Goal: Information Seeking & Learning: Learn about a topic

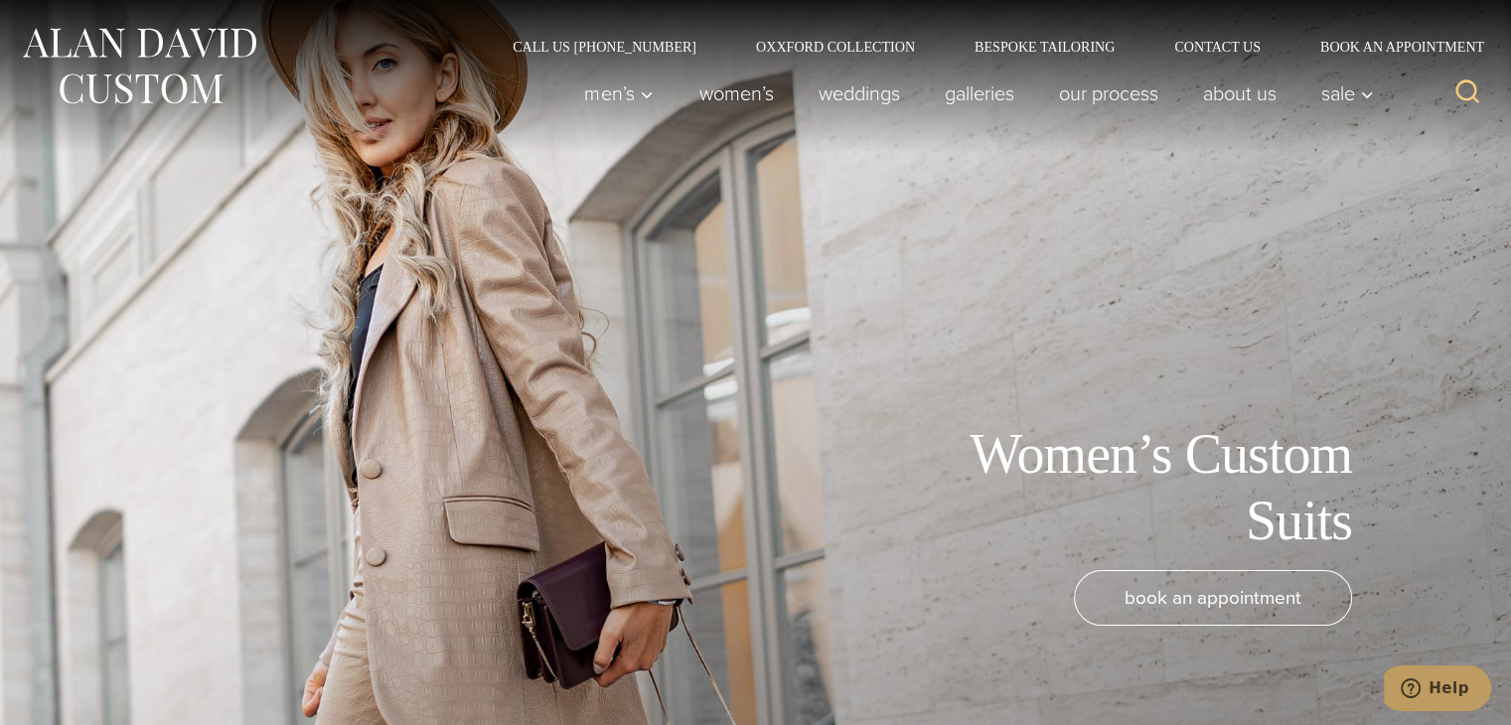
scroll to position [4874, 0]
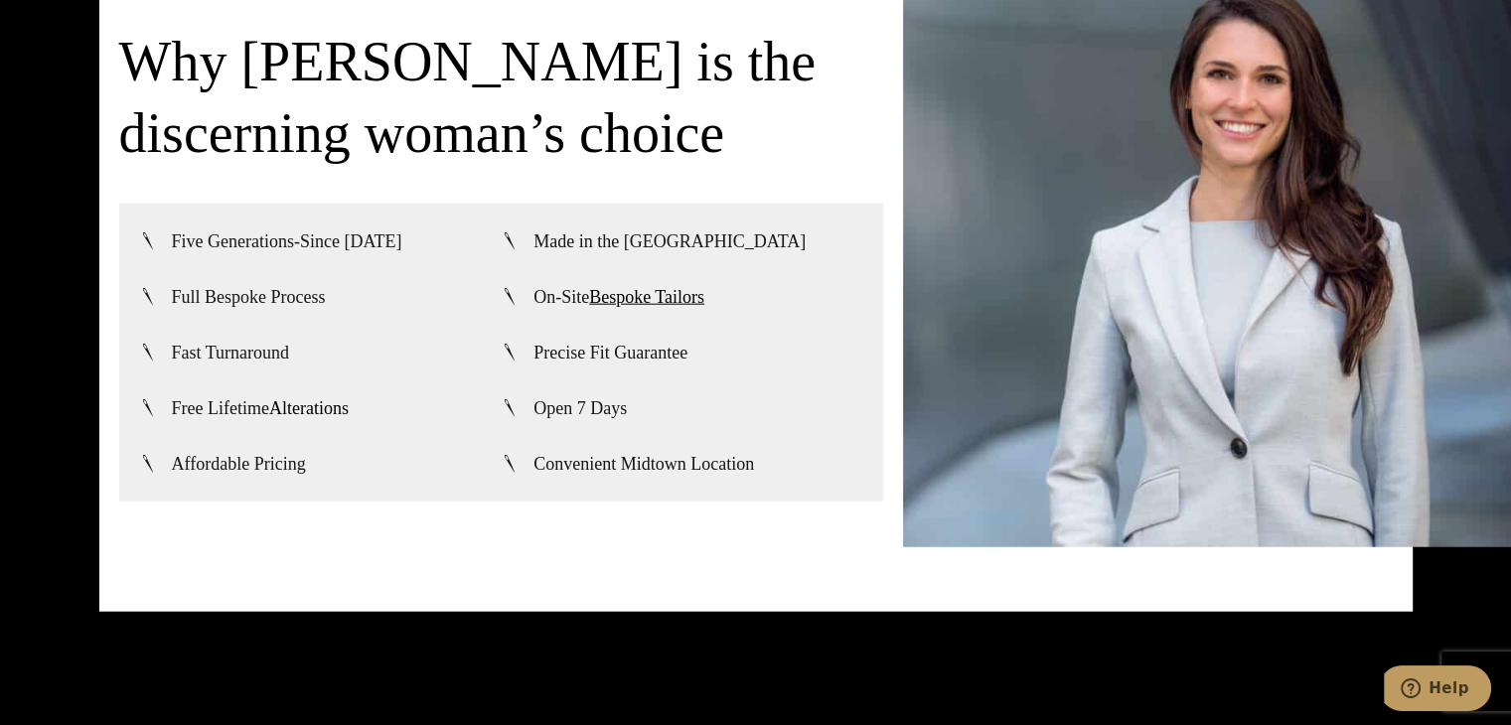
click at [311, 398] on link "Alterations" at bounding box center [308, 408] width 79 height 20
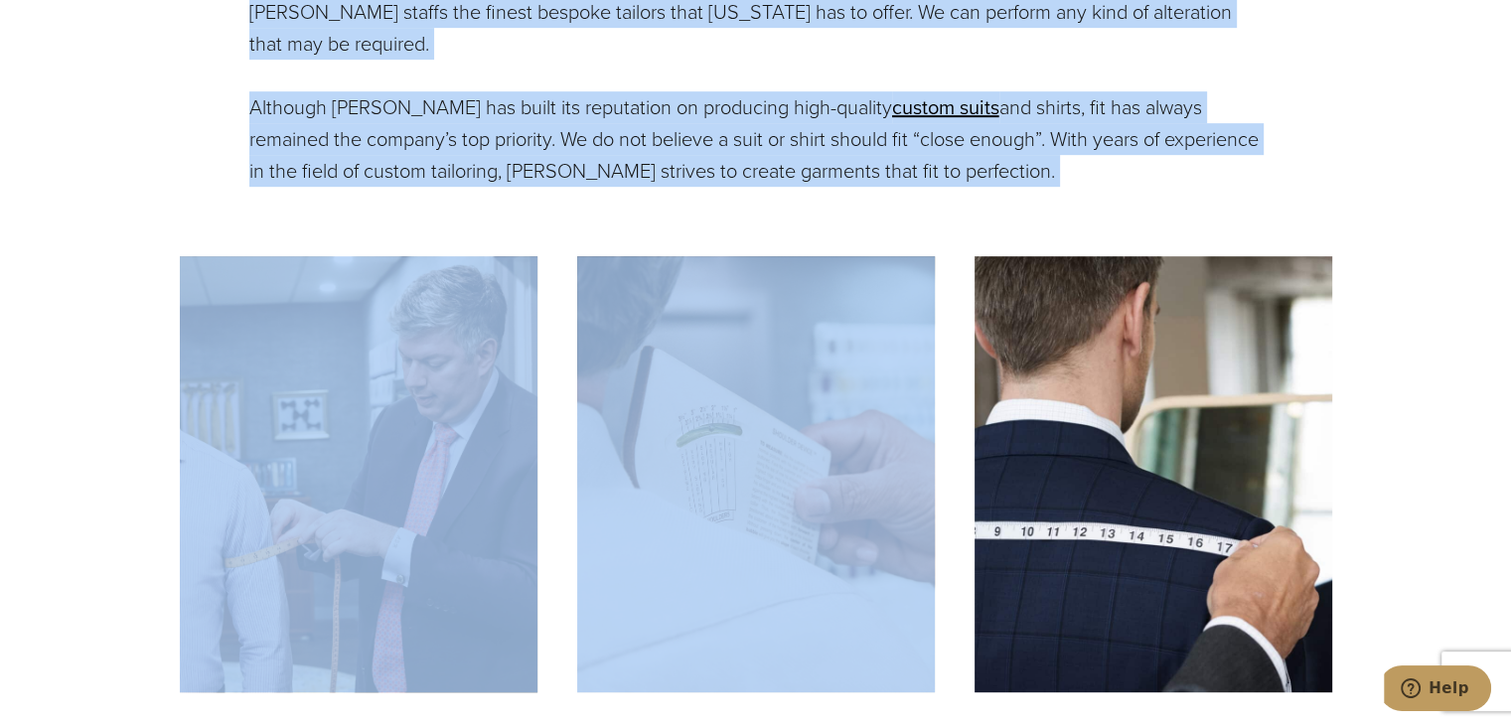
scroll to position [894, 0]
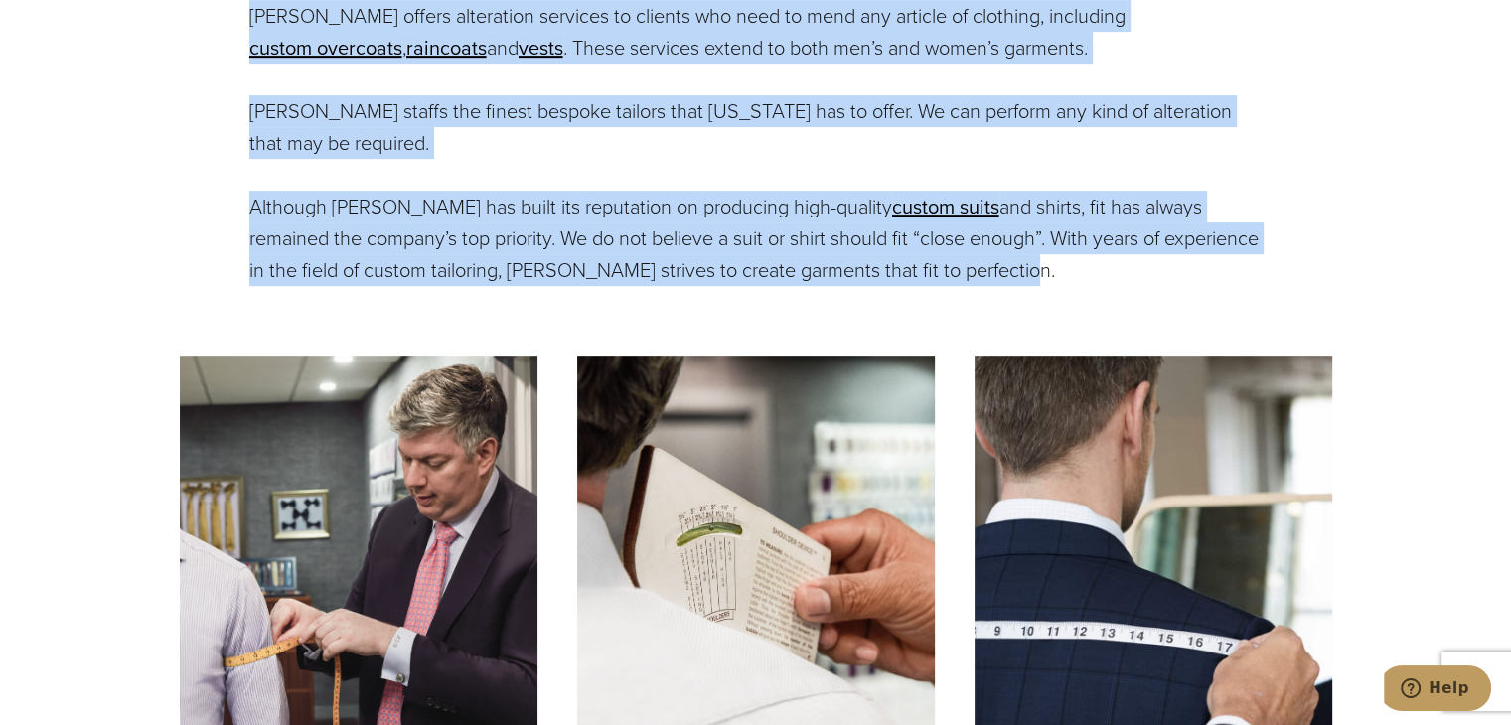
drag, startPoint x: 251, startPoint y: 406, endPoint x: 980, endPoint y: 282, distance: 738.8
click at [980, 282] on div "[PERSON_NAME] Custom Alterations [PERSON_NAME] offers alteration services to cl…" at bounding box center [755, 93] width 1013 height 385
copy div "[PERSON_NAME] offers alteration services to clients who need to mend any articl…"
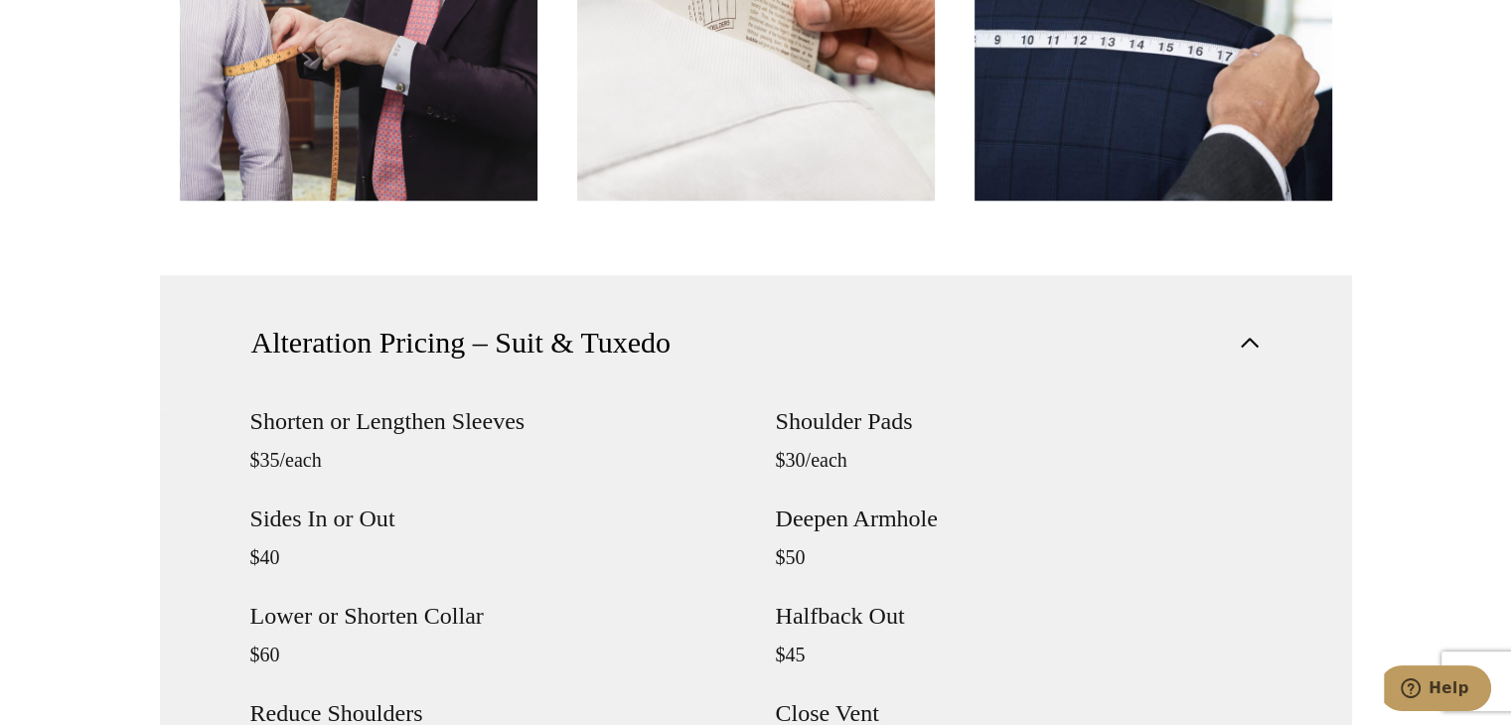
scroll to position [1590, 0]
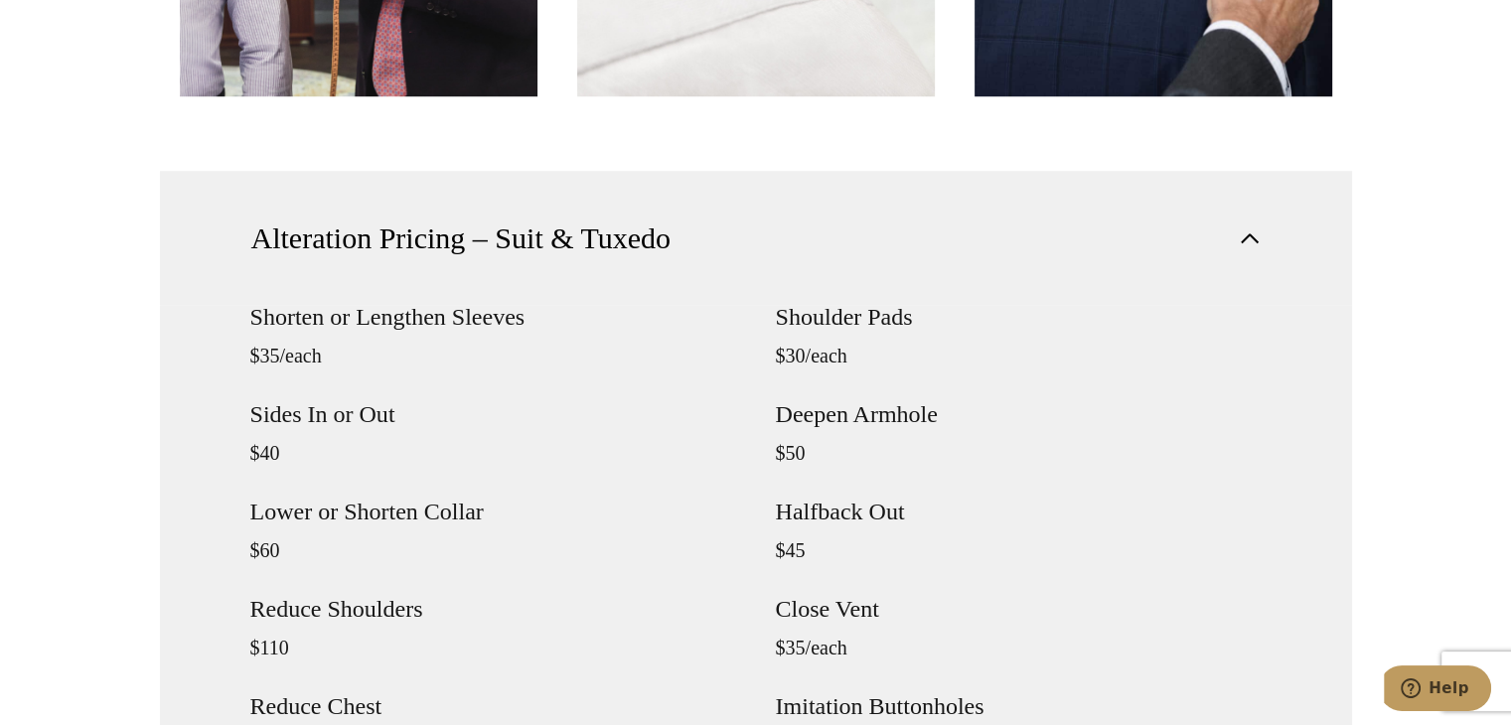
drag, startPoint x: 242, startPoint y: 244, endPoint x: 445, endPoint y: 310, distance: 213.0
click at [445, 310] on div "Alteration Pricing – Suit & Tuxedo Shorten or Lengthen Sleeves $35/each Sides I…" at bounding box center [756, 629] width 1192 height 916
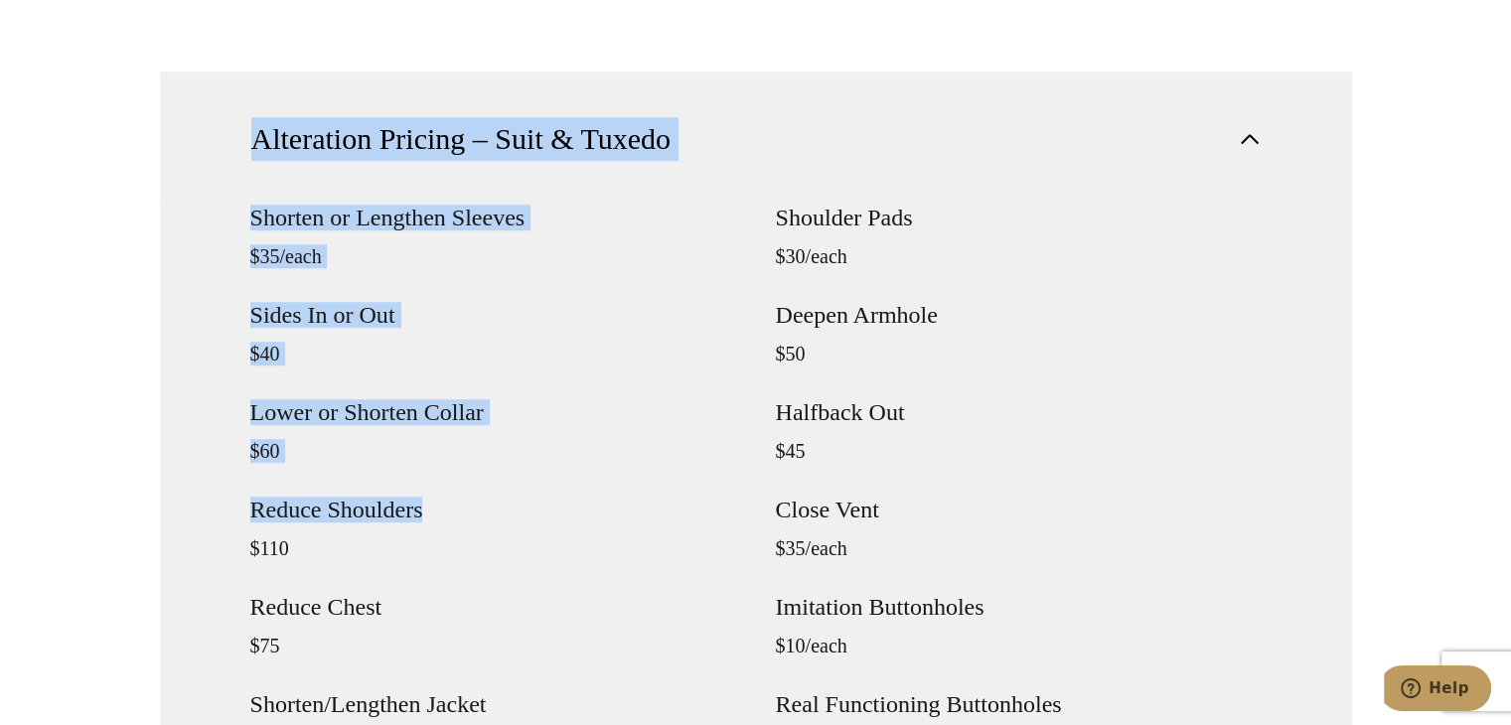
drag, startPoint x: 127, startPoint y: 177, endPoint x: 654, endPoint y: 492, distance: 613.6
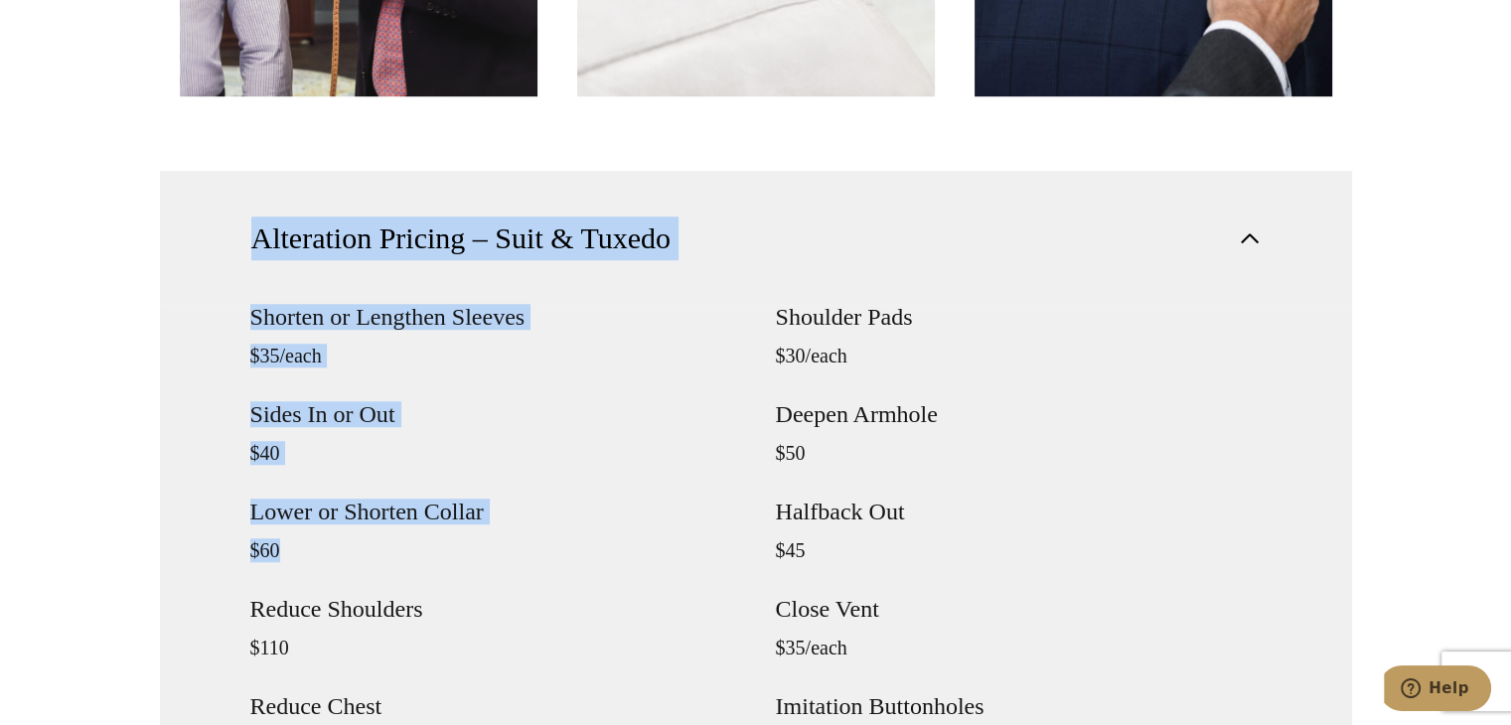
click at [400, 239] on span "Alteration Pricing – Suit & Tuxedo" at bounding box center [461, 239] width 420 height 44
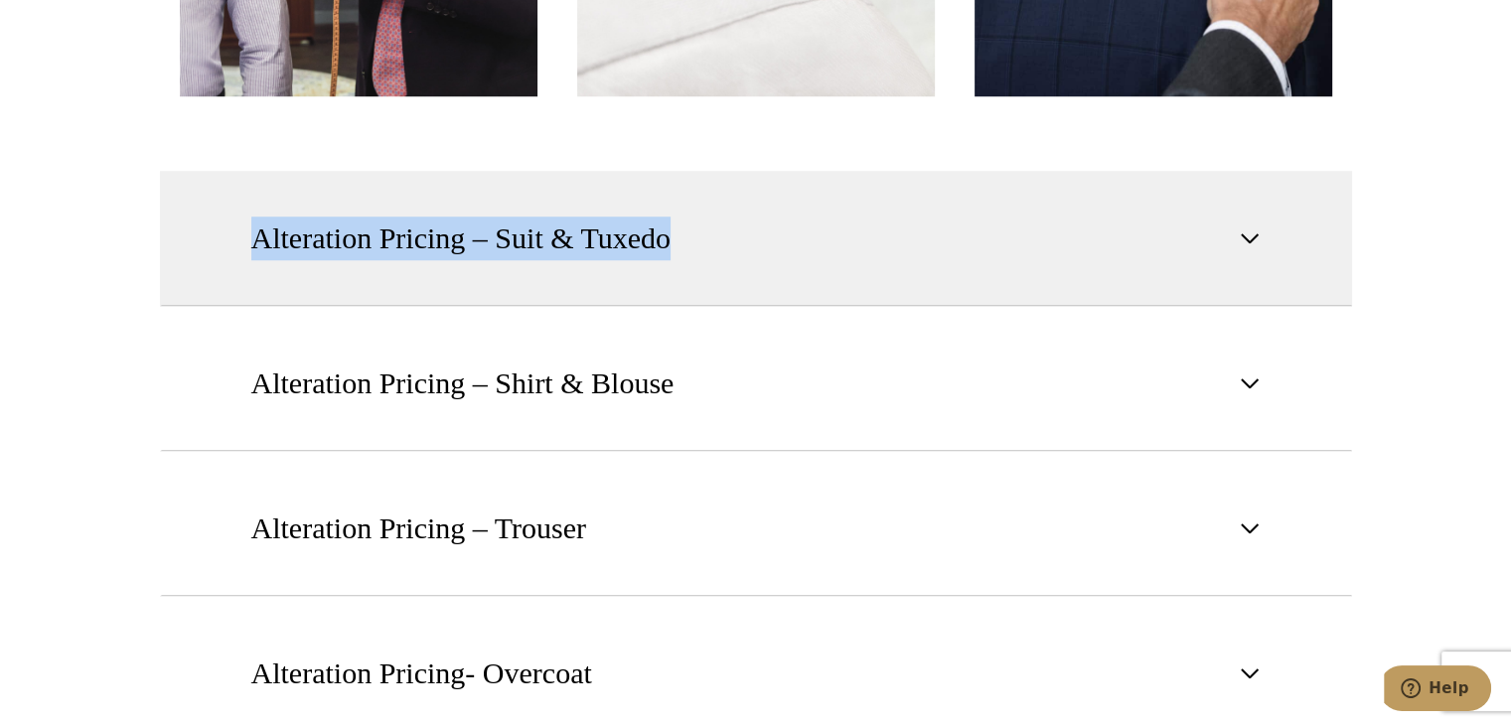
click at [400, 239] on span "Alteration Pricing – Suit & Tuxedo" at bounding box center [461, 239] width 420 height 44
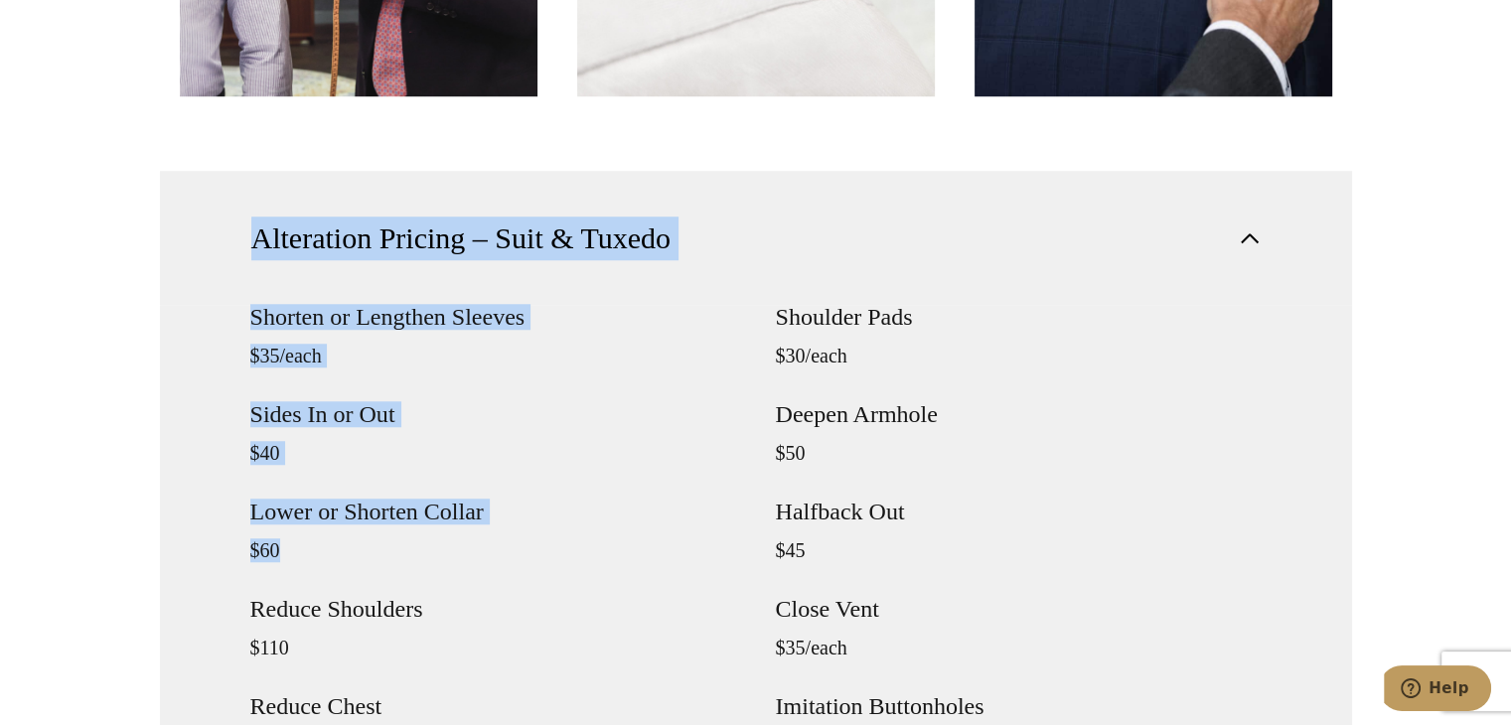
click at [262, 314] on h4 "Shorten or Lengthen Sleeves" at bounding box center [493, 317] width 486 height 24
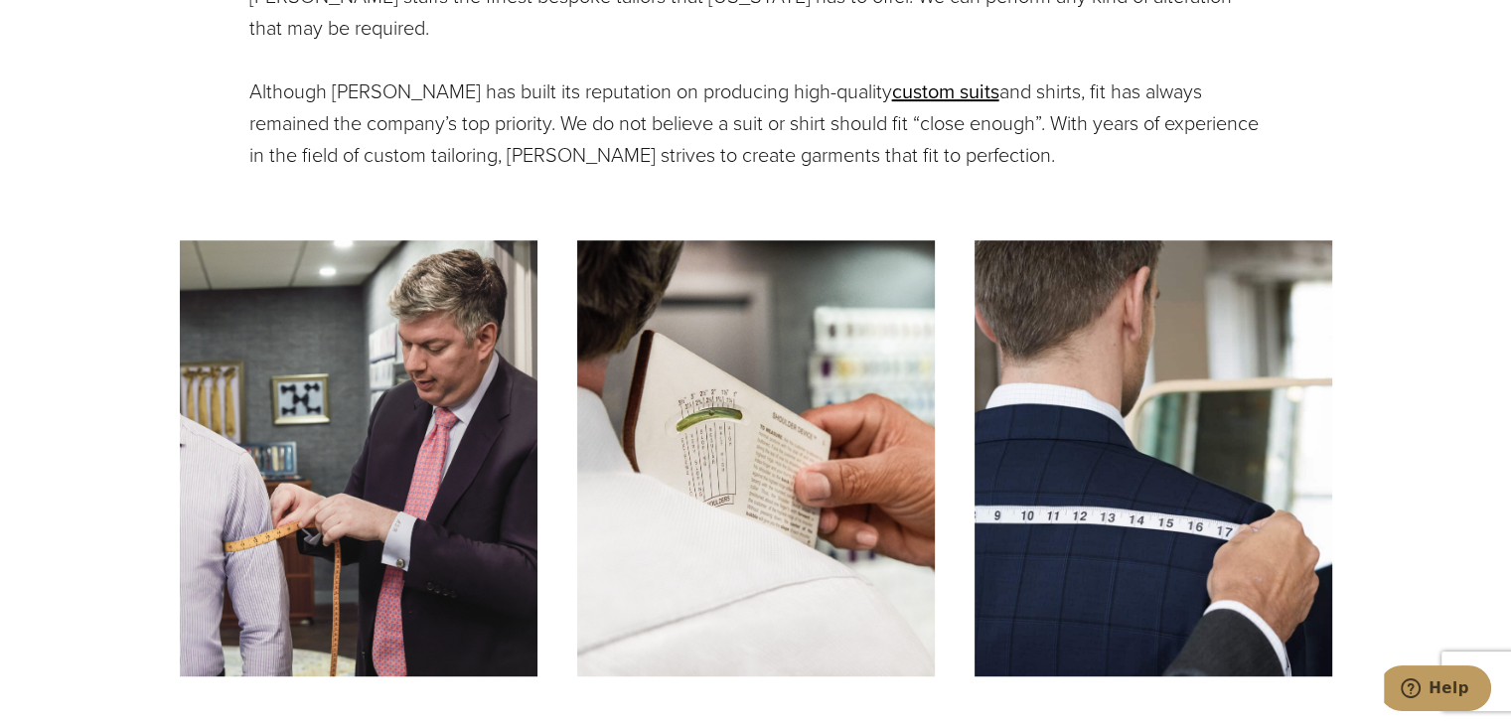
scroll to position [0, 0]
